Goal: Transaction & Acquisition: Purchase product/service

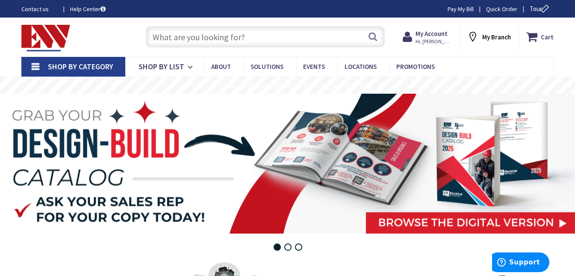
click at [163, 39] on input "text" at bounding box center [265, 36] width 239 height 21
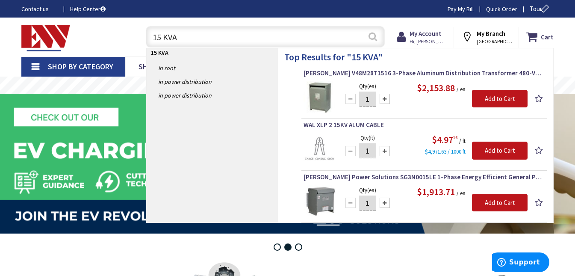
type input "15 KVA"
click at [374, 34] on button "Search" at bounding box center [373, 36] width 11 height 19
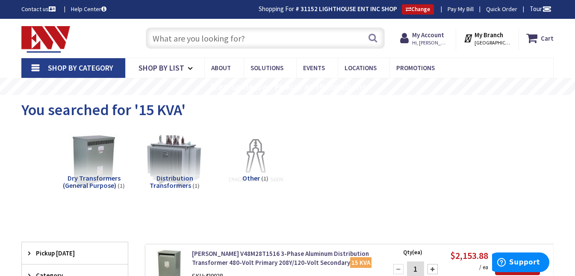
click at [395, 183] on div "Dry Transformers (General Purpose) (1) Distribution Transformers (1) Other (1)" at bounding box center [287, 168] width 503 height 82
